Goal: Check status

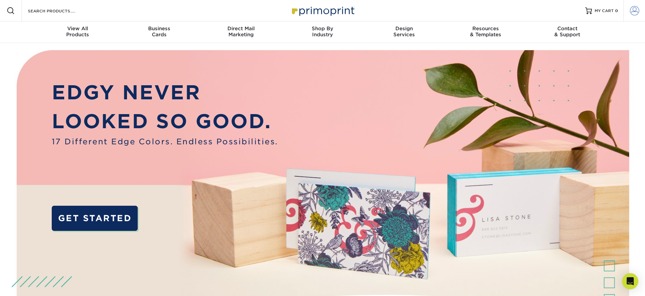
click at [632, 8] on span at bounding box center [633, 10] width 9 height 9
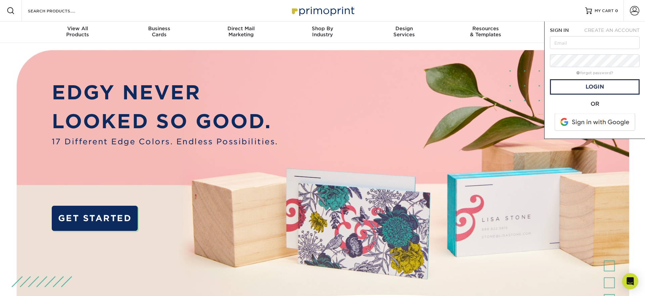
click at [594, 120] on span at bounding box center [595, 121] width 86 height 17
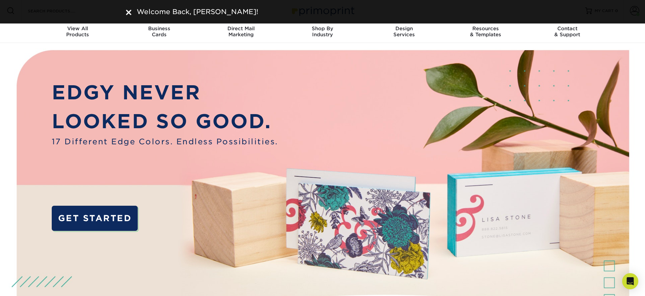
click at [126, 10] on img at bounding box center [128, 12] width 5 height 5
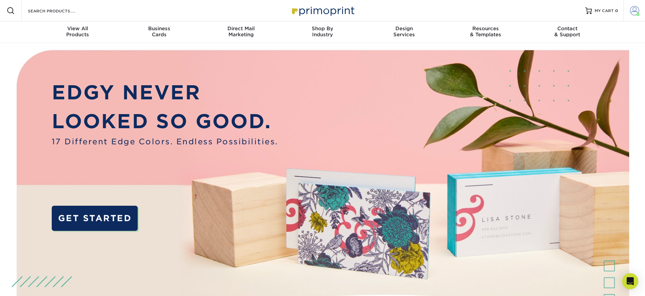
click at [633, 10] on span at bounding box center [633, 10] width 9 height 9
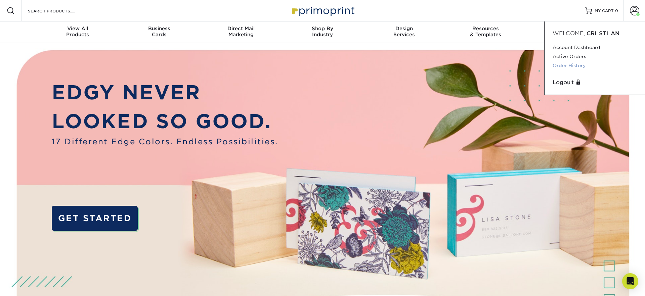
click at [570, 65] on link "Order History" at bounding box center [594, 65] width 84 height 9
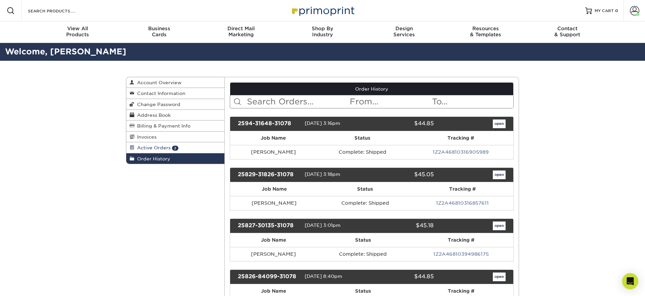
click at [181, 150] on link "Active Orders 2" at bounding box center [175, 147] width 98 height 11
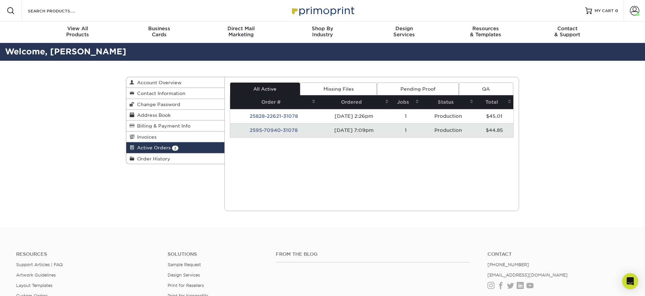
drag, startPoint x: 171, startPoint y: 156, endPoint x: 298, endPoint y: 151, distance: 127.3
click at [171, 156] on link "Order History" at bounding box center [175, 158] width 98 height 10
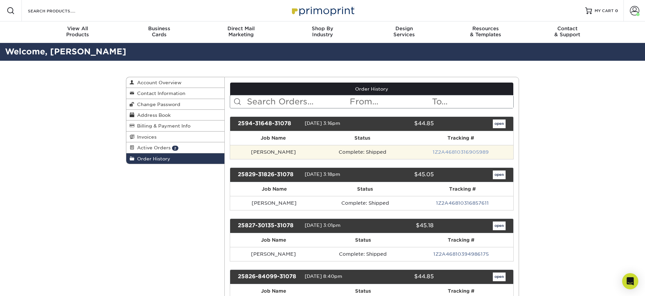
click at [447, 150] on link "1Z2A46810316905989" at bounding box center [460, 151] width 56 height 5
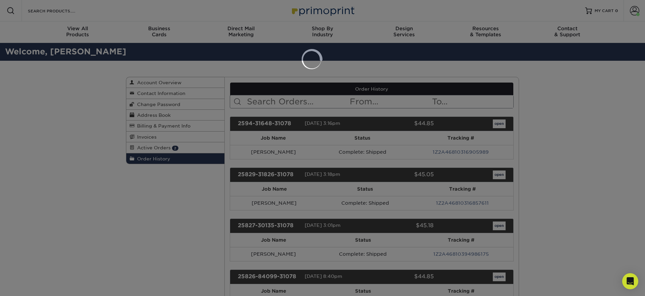
drag, startPoint x: 413, startPoint y: 128, endPoint x: 470, endPoint y: 136, distance: 58.3
click at [414, 128] on div at bounding box center [322, 148] width 645 height 296
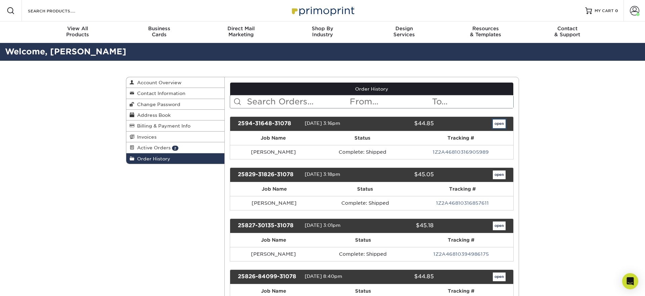
drag, startPoint x: 499, startPoint y: 122, endPoint x: 406, endPoint y: 160, distance: 101.4
click at [499, 122] on link "open" at bounding box center [498, 124] width 13 height 9
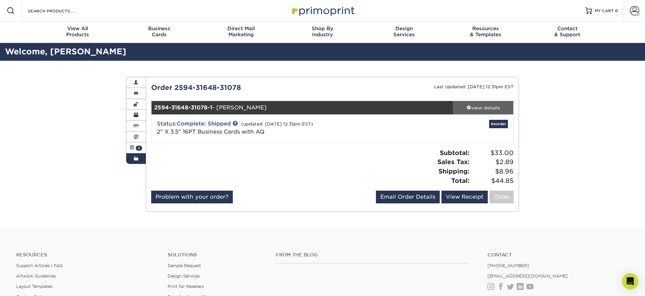
click at [467, 105] on span at bounding box center [468, 107] width 5 height 5
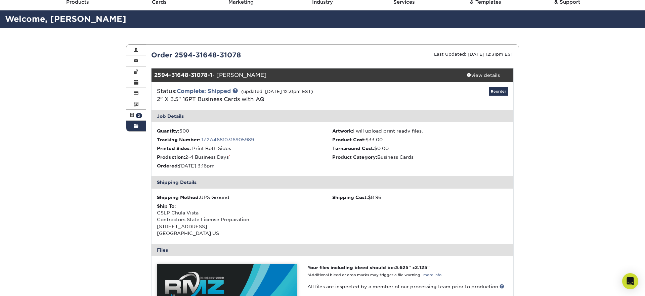
scroll to position [34, 0]
